Goal: Information Seeking & Learning: Learn about a topic

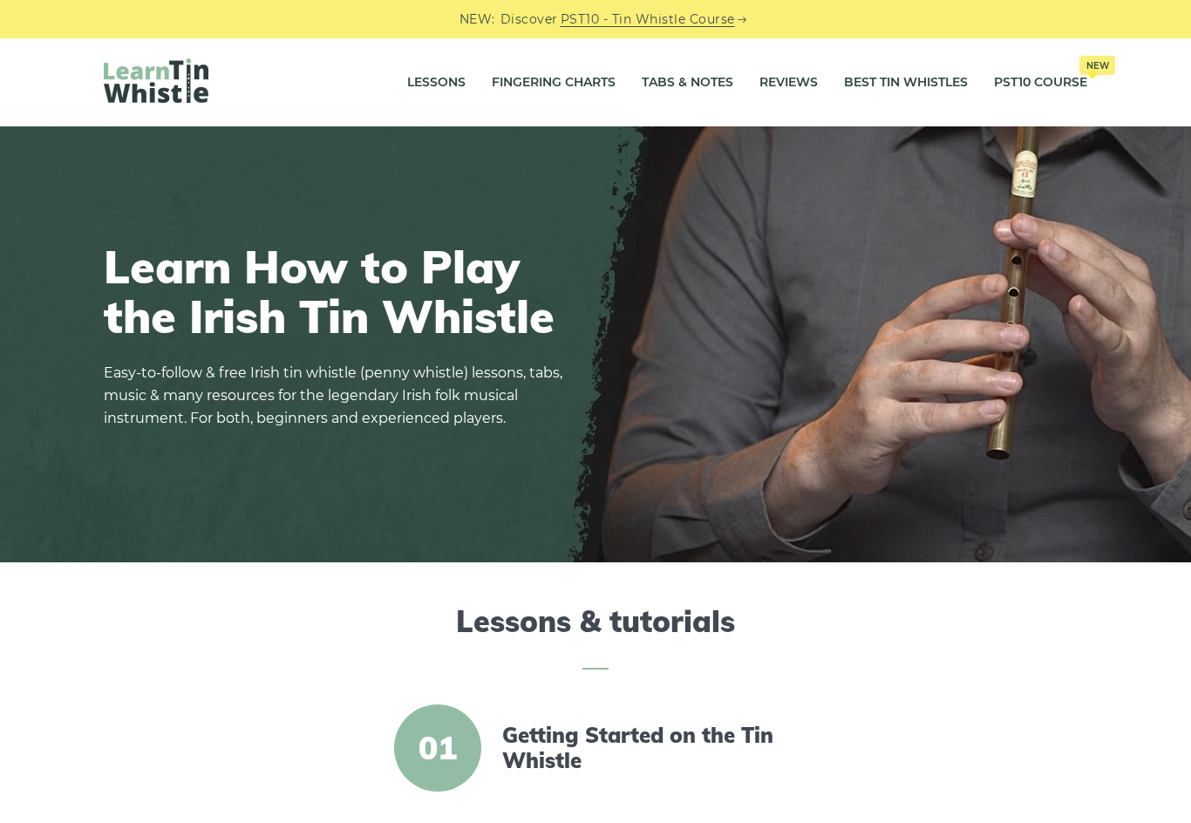
click at [589, 81] on link "Fingering Charts" at bounding box center [554, 83] width 124 height 44
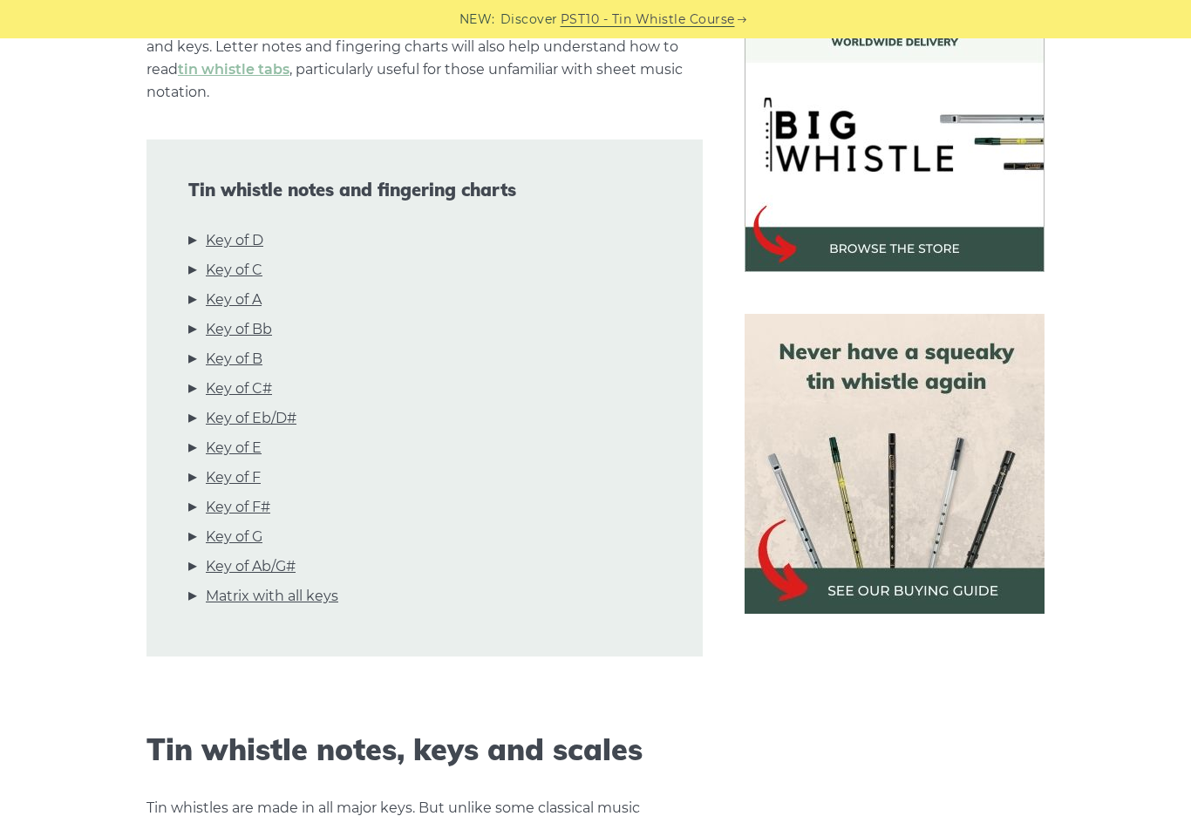
scroll to position [527, 0]
click at [262, 230] on link "Key of D" at bounding box center [235, 241] width 58 height 23
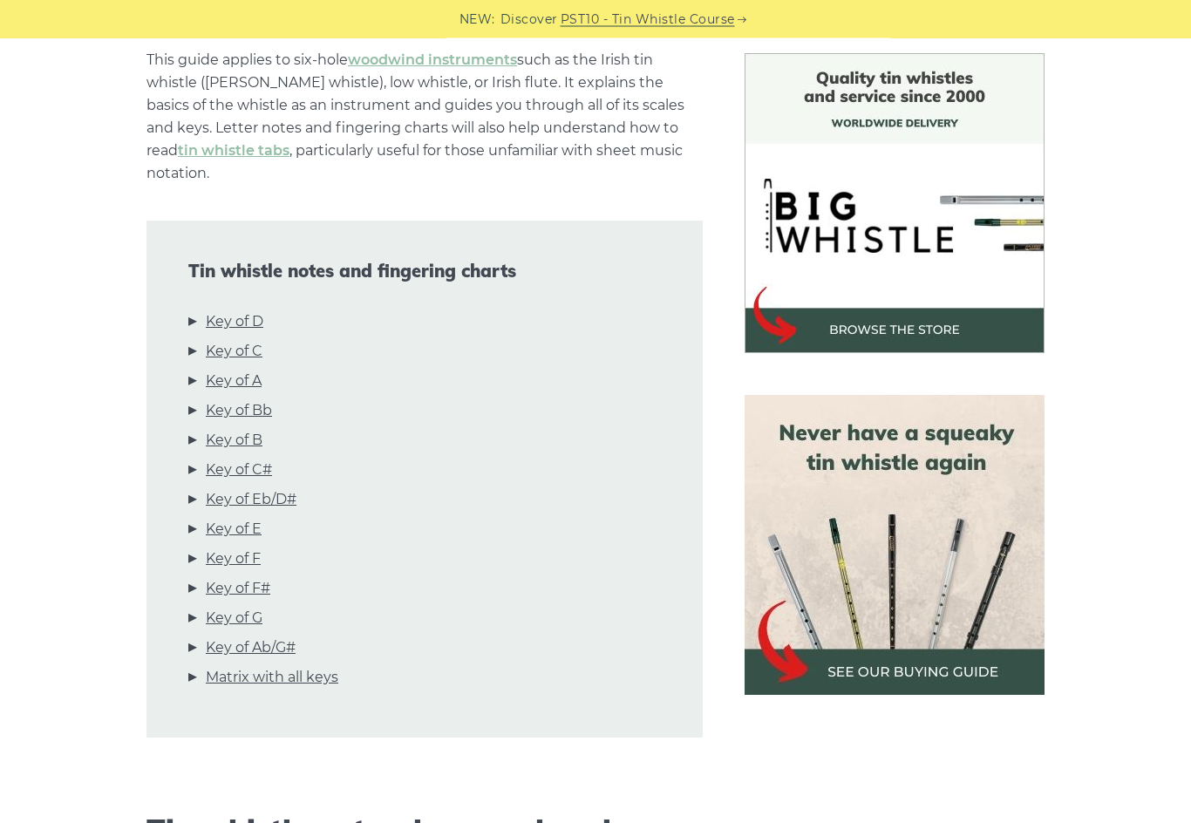
scroll to position [0, 0]
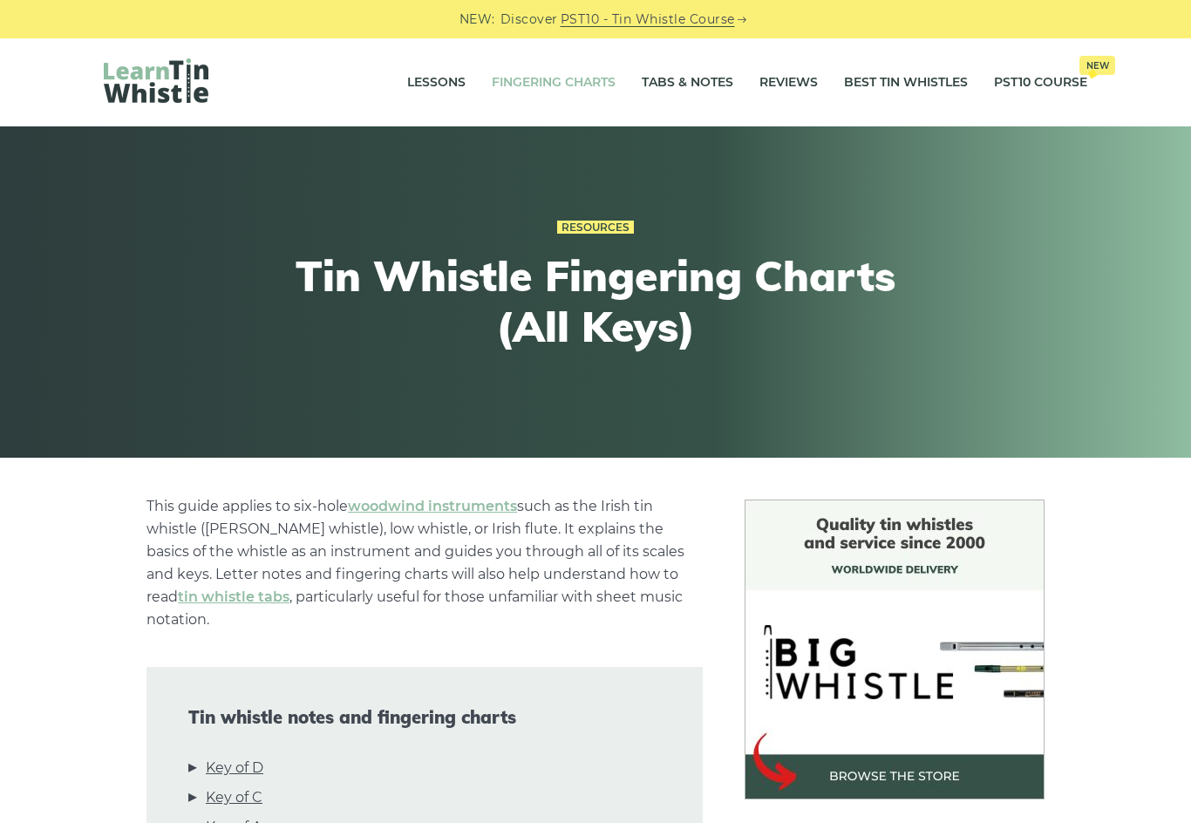
click at [429, 80] on link "Lessons" at bounding box center [436, 83] width 58 height 44
